Goal: Information Seeking & Learning: Learn about a topic

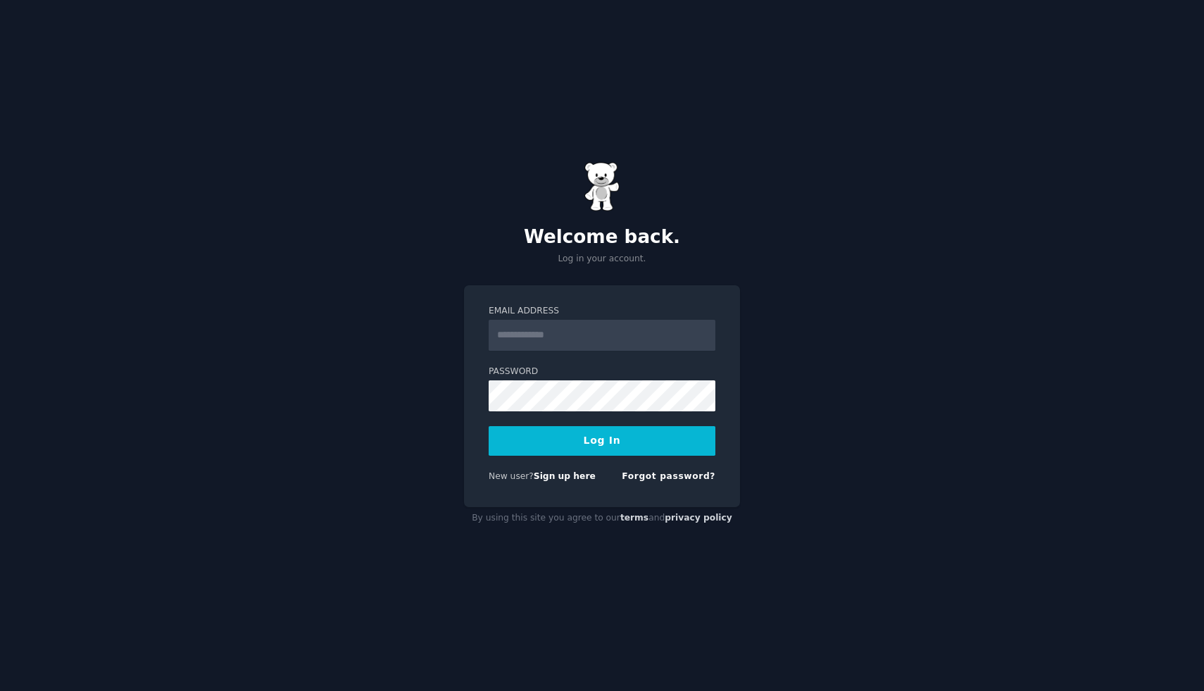
type input "**********"
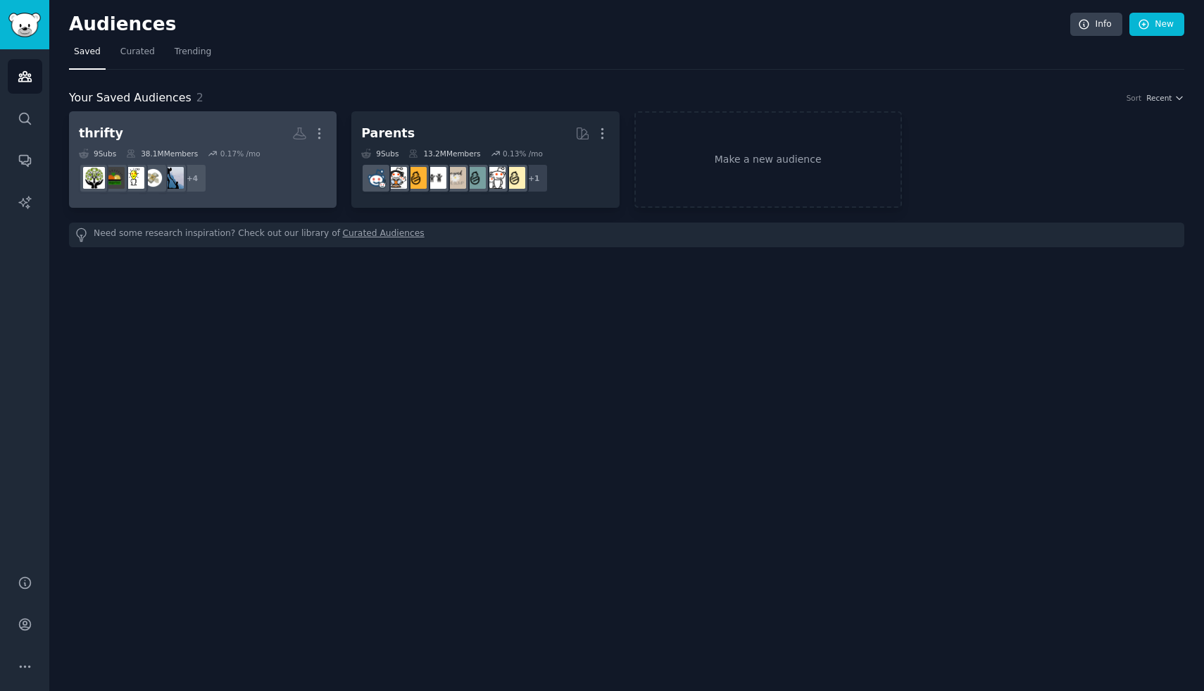
click at [227, 128] on h2 "thrifty More" at bounding box center [203, 133] width 248 height 25
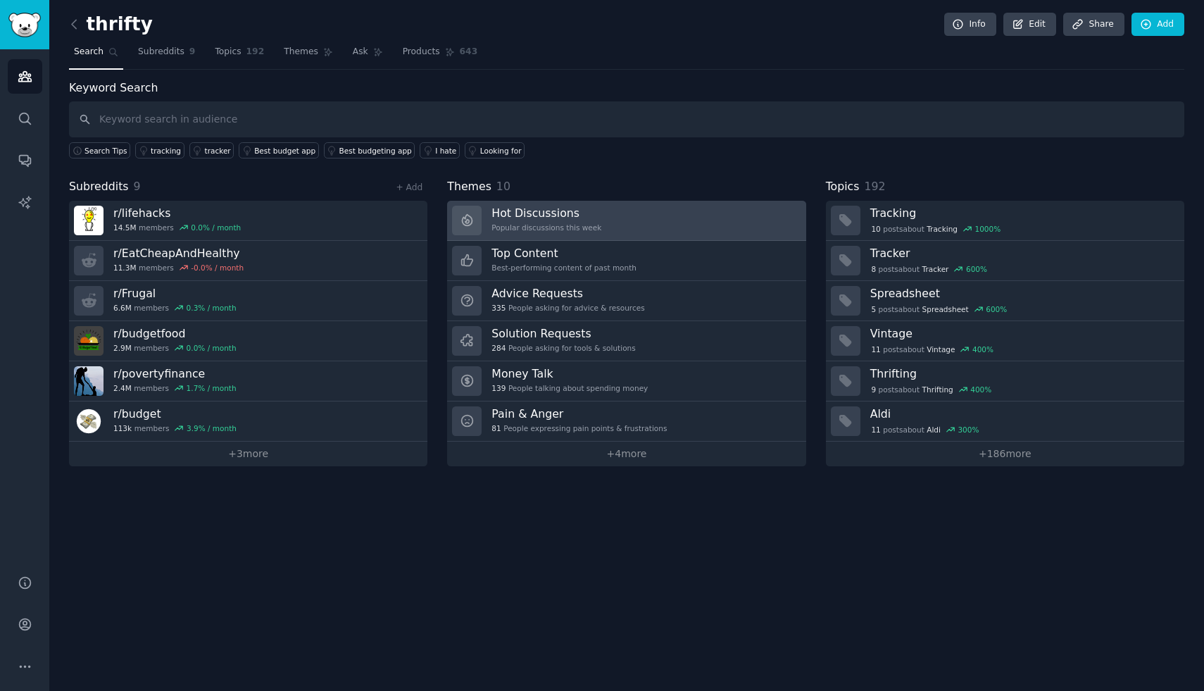
click at [542, 225] on div "Popular discussions this week" at bounding box center [546, 227] width 110 height 10
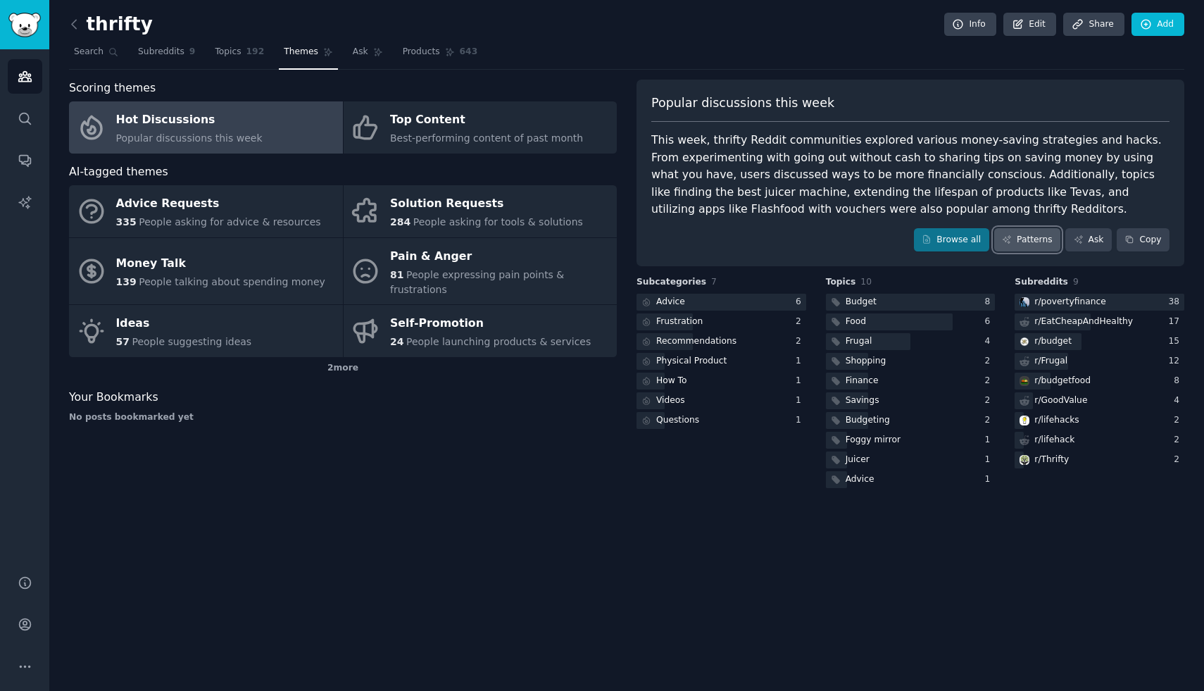
click at [1027, 234] on link "Patterns" at bounding box center [1027, 240] width 66 height 24
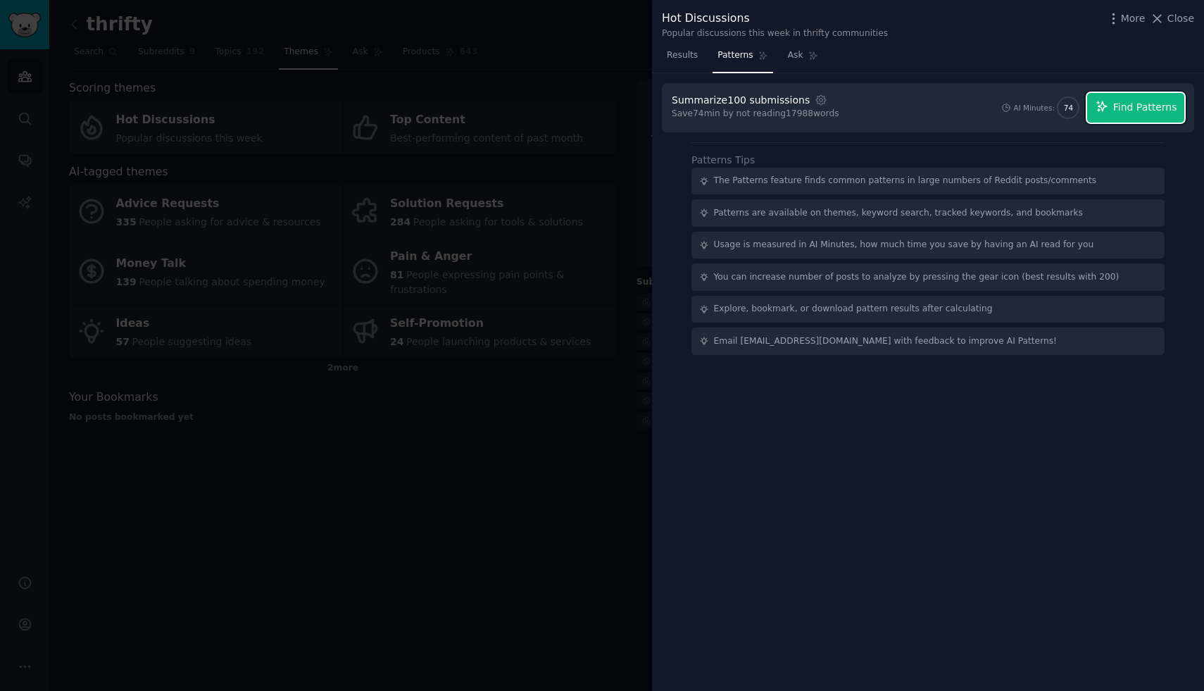
click at [1141, 113] on span "Find Patterns" at bounding box center [1145, 107] width 64 height 15
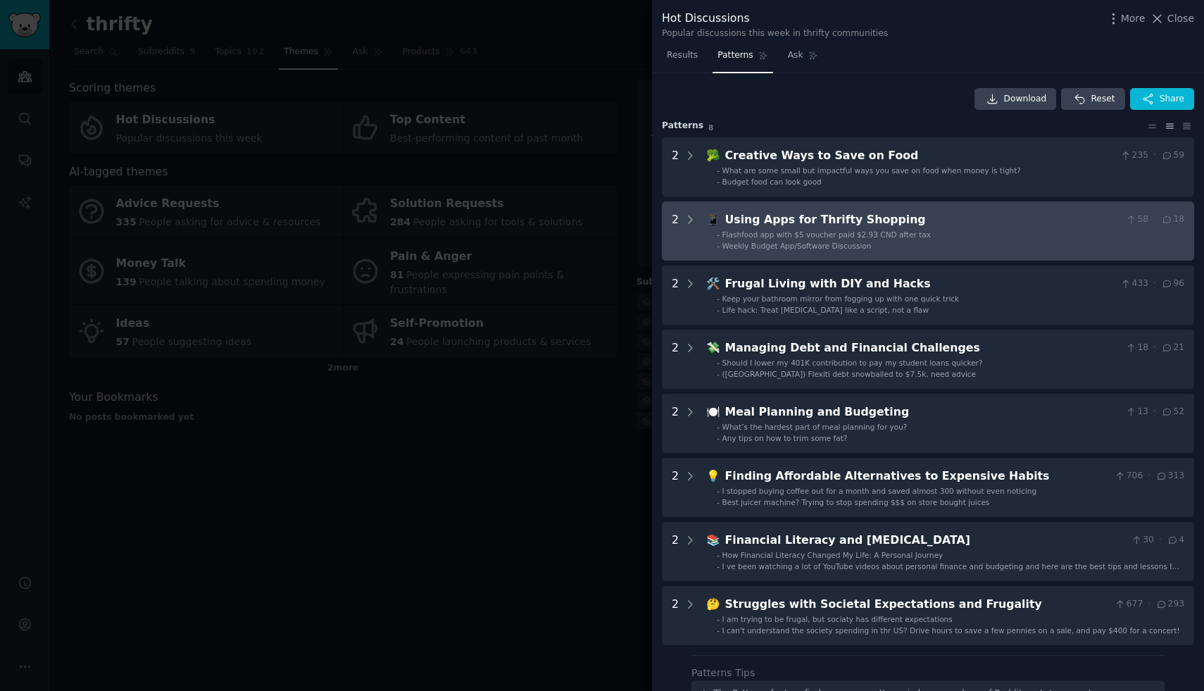
click at [794, 214] on div "Using Apps for Thrifty Shopping" at bounding box center [922, 220] width 395 height 18
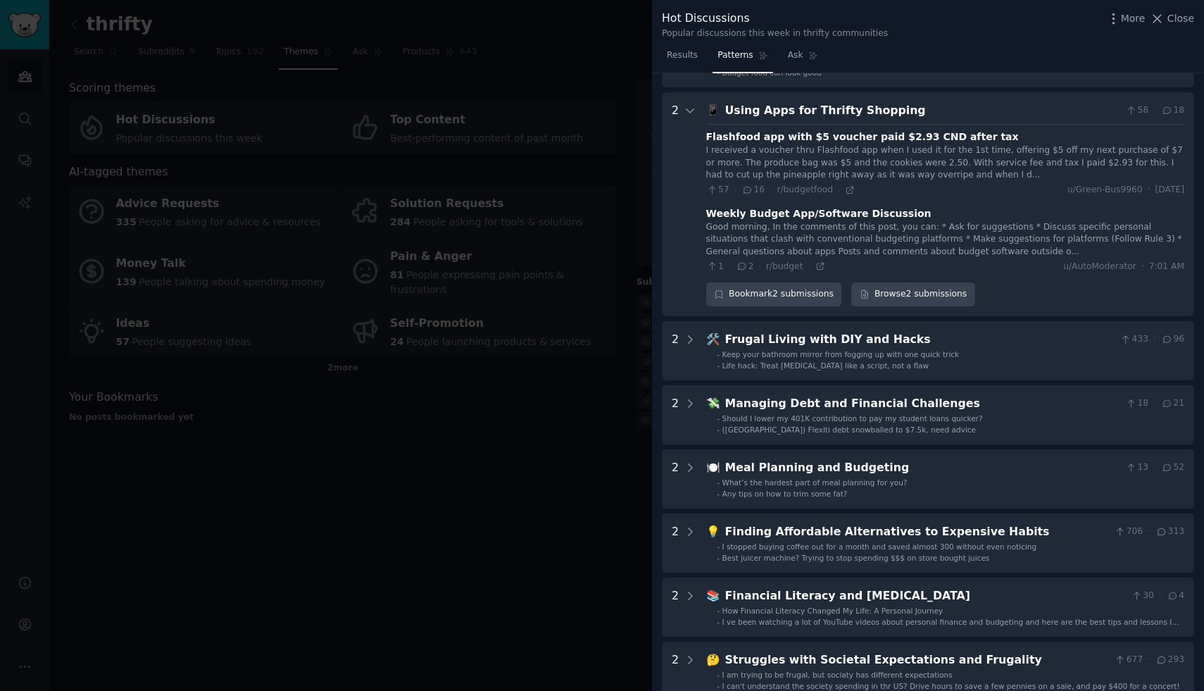
scroll to position [128, 0]
